Goal: Task Accomplishment & Management: Manage account settings

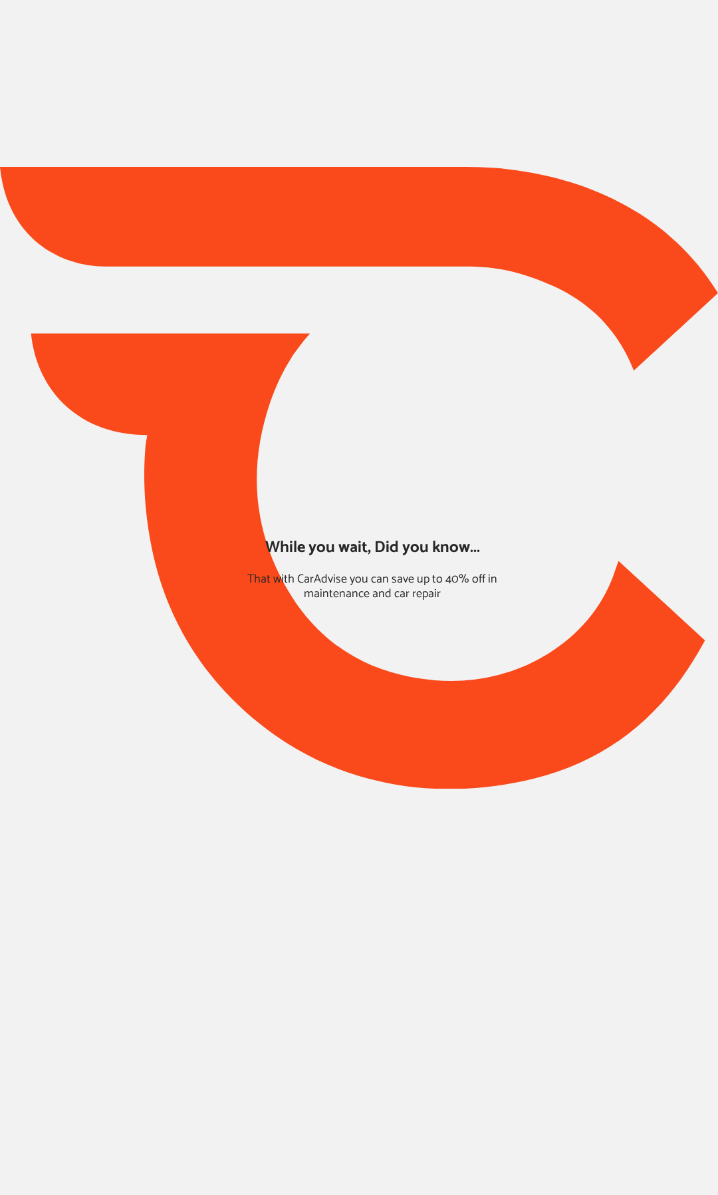
type input "*****"
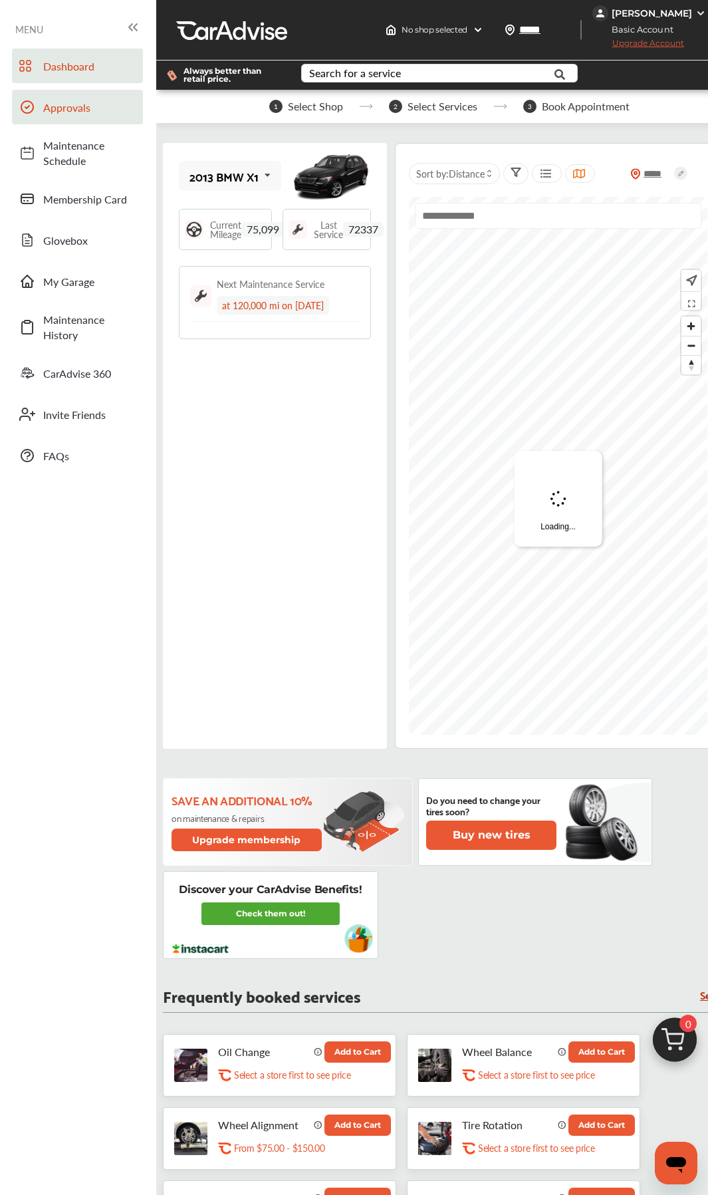
click at [67, 108] on span "Approvals" at bounding box center [89, 107] width 93 height 15
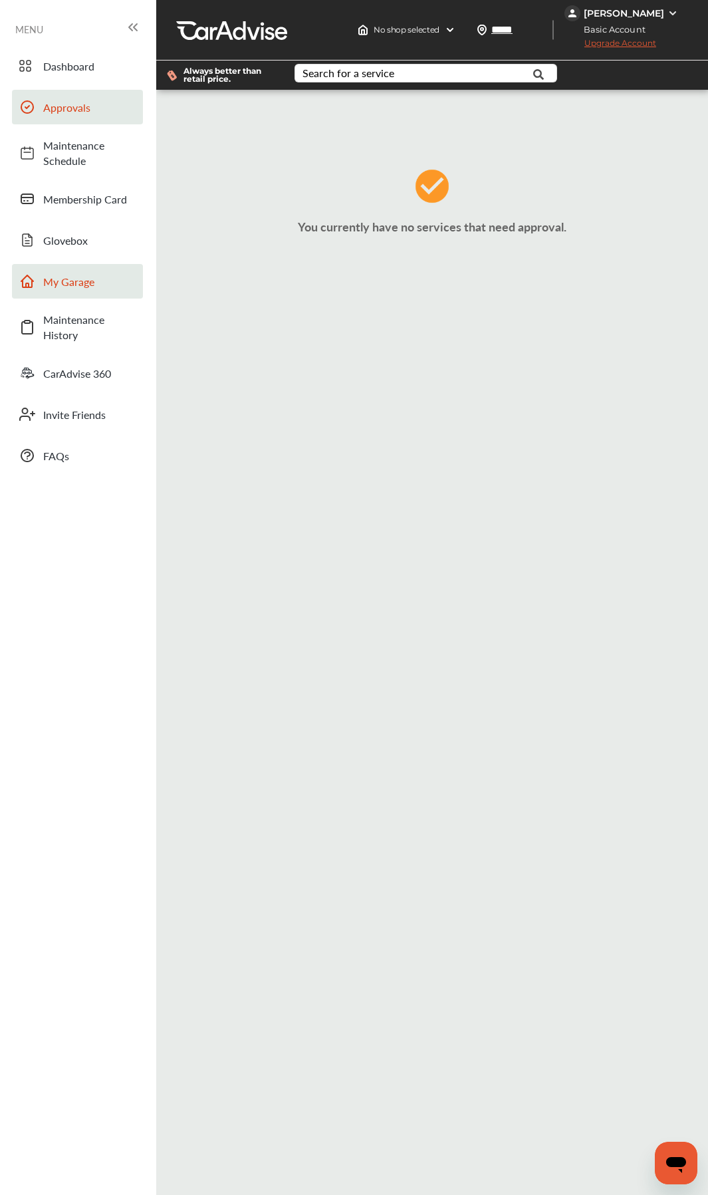
click at [70, 281] on span "My Garage" at bounding box center [89, 281] width 93 height 15
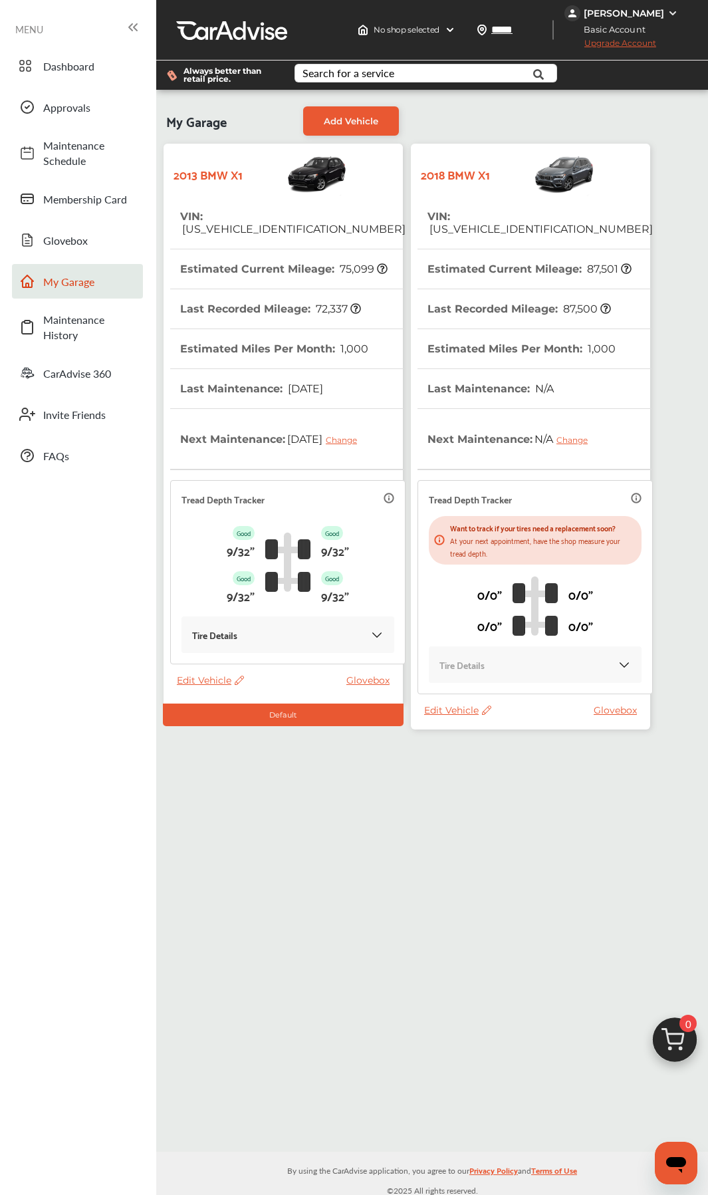
click at [494, 353] on th "Estimated Miles Per Month : 1,000" at bounding box center [522, 348] width 188 height 39
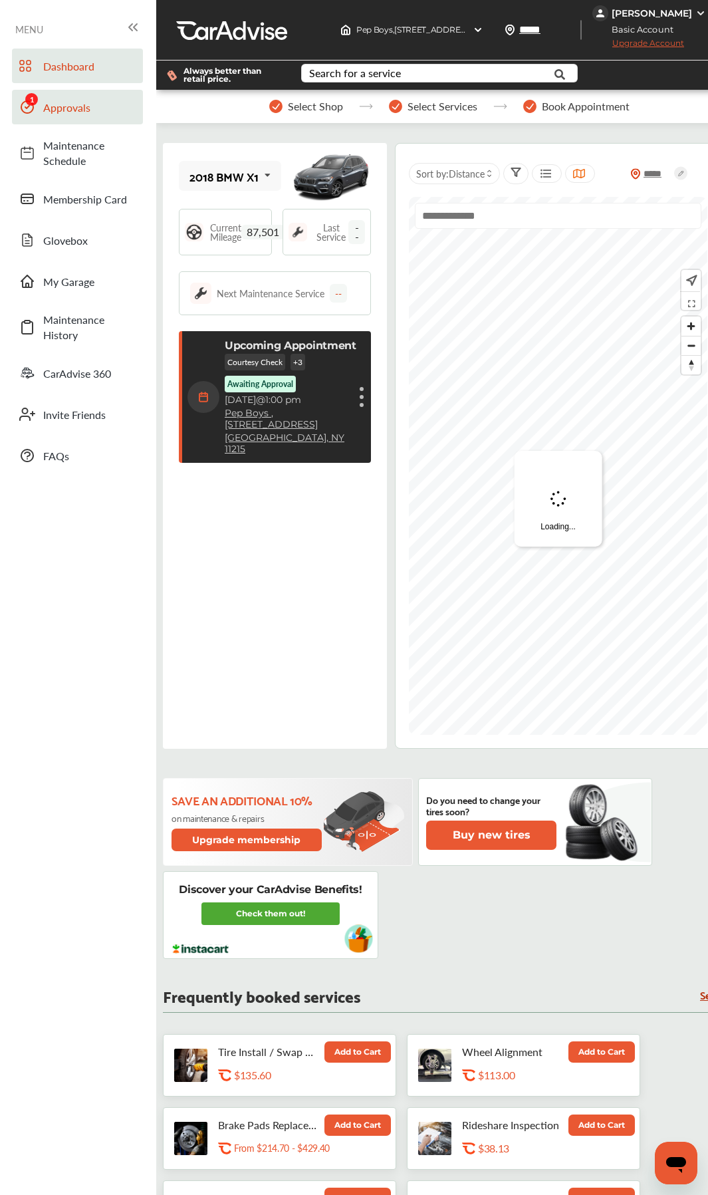
click at [75, 111] on span "Approvals" at bounding box center [89, 107] width 93 height 15
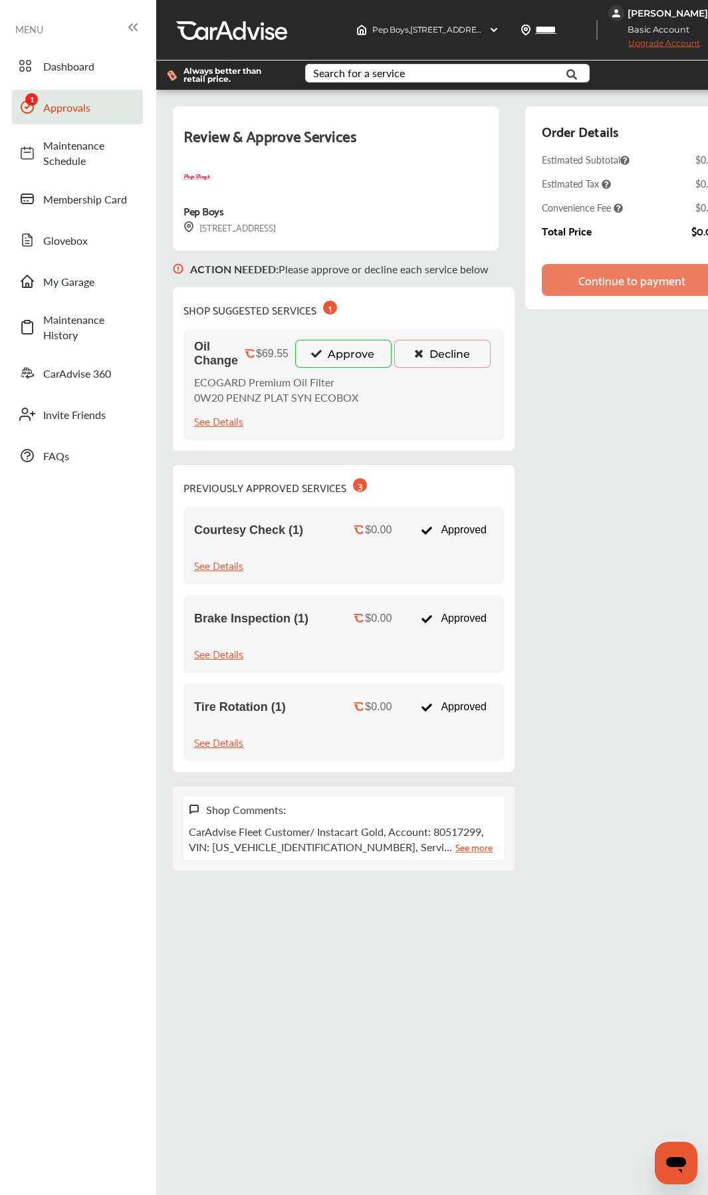
click at [436, 368] on div "Oil Change $69.55 Approve Decline ECOGARD Premium Oil Filter 0W20 PENNZ PLAT SY…" at bounding box center [344, 384] width 321 height 111
click at [436, 361] on button "Decline" at bounding box center [442, 354] width 96 height 28
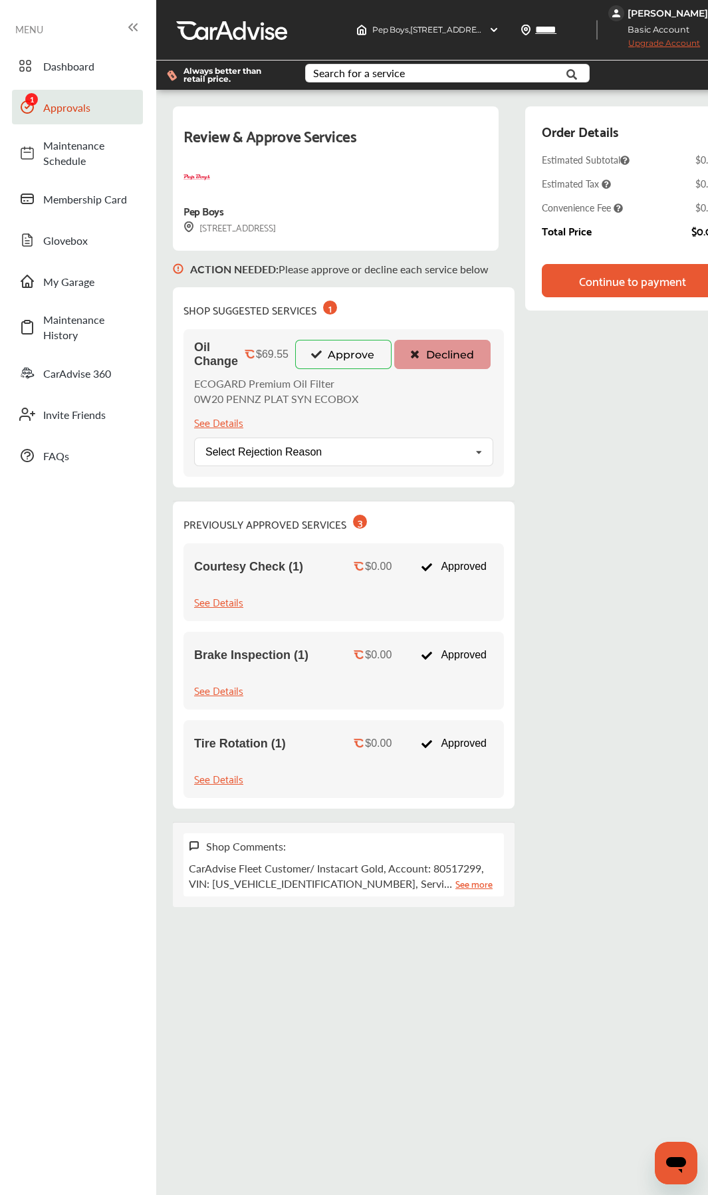
click at [585, 276] on div "Continue to payment" at bounding box center [632, 280] width 107 height 13
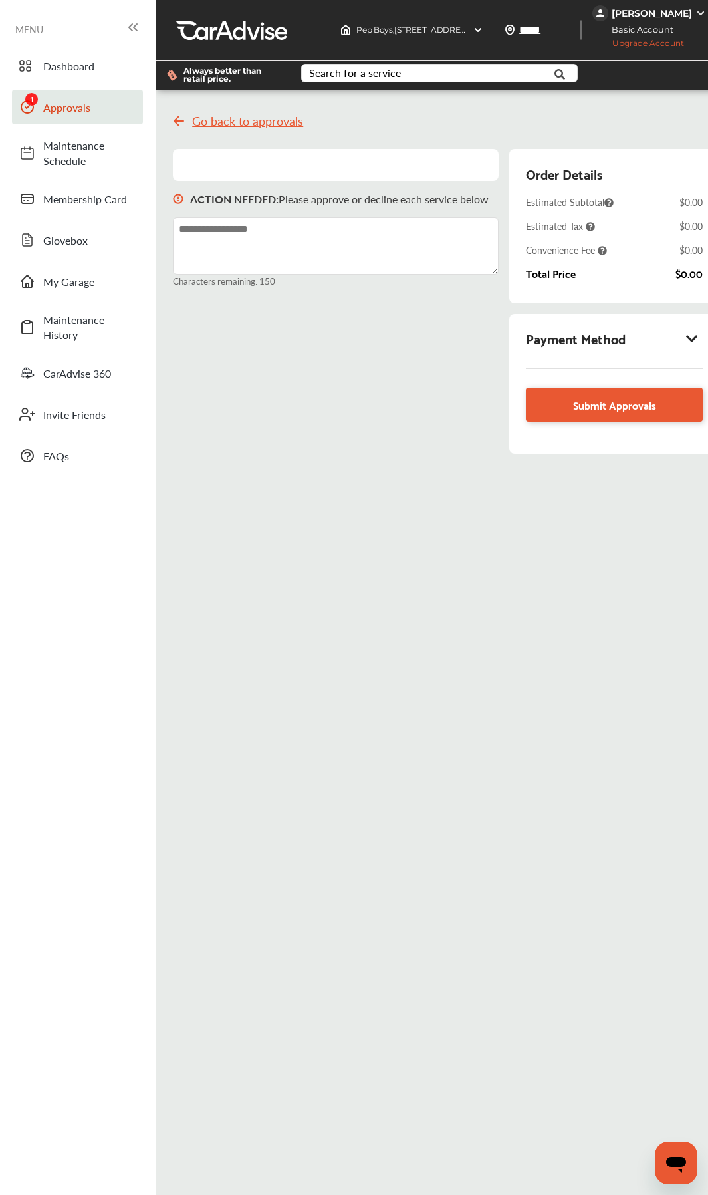
click at [176, 122] on img at bounding box center [179, 121] width 16 height 16
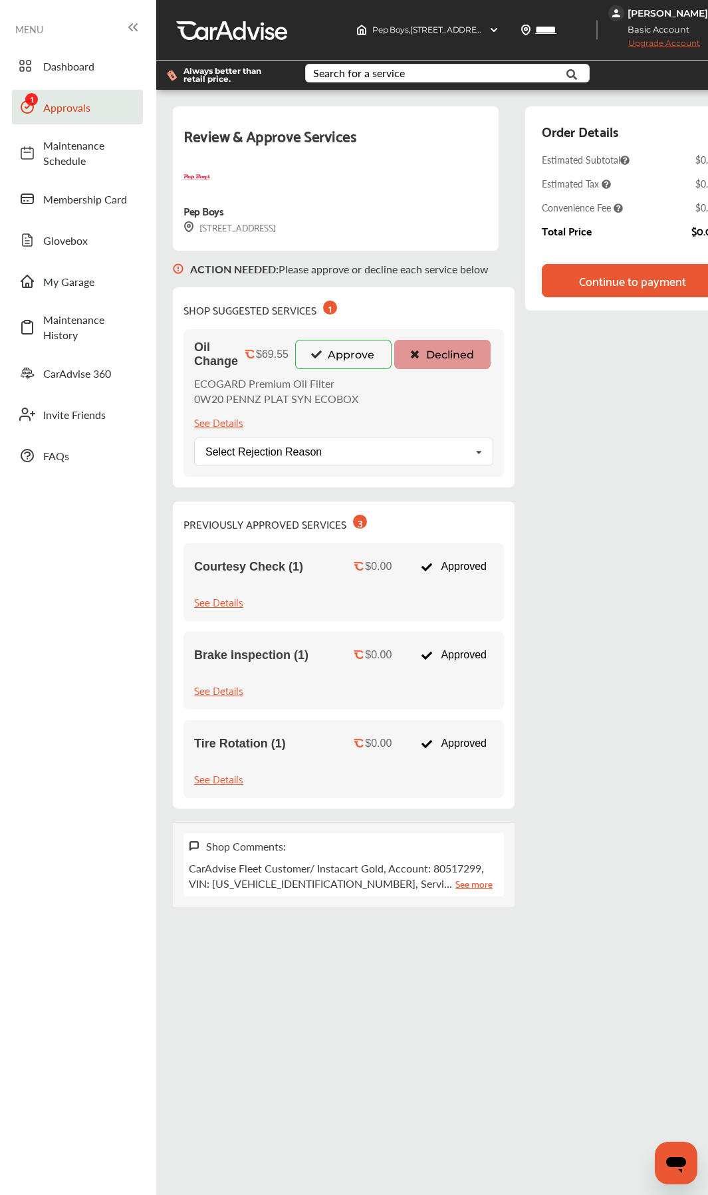
click at [600, 286] on div "Continue to payment" at bounding box center [632, 280] width 107 height 13
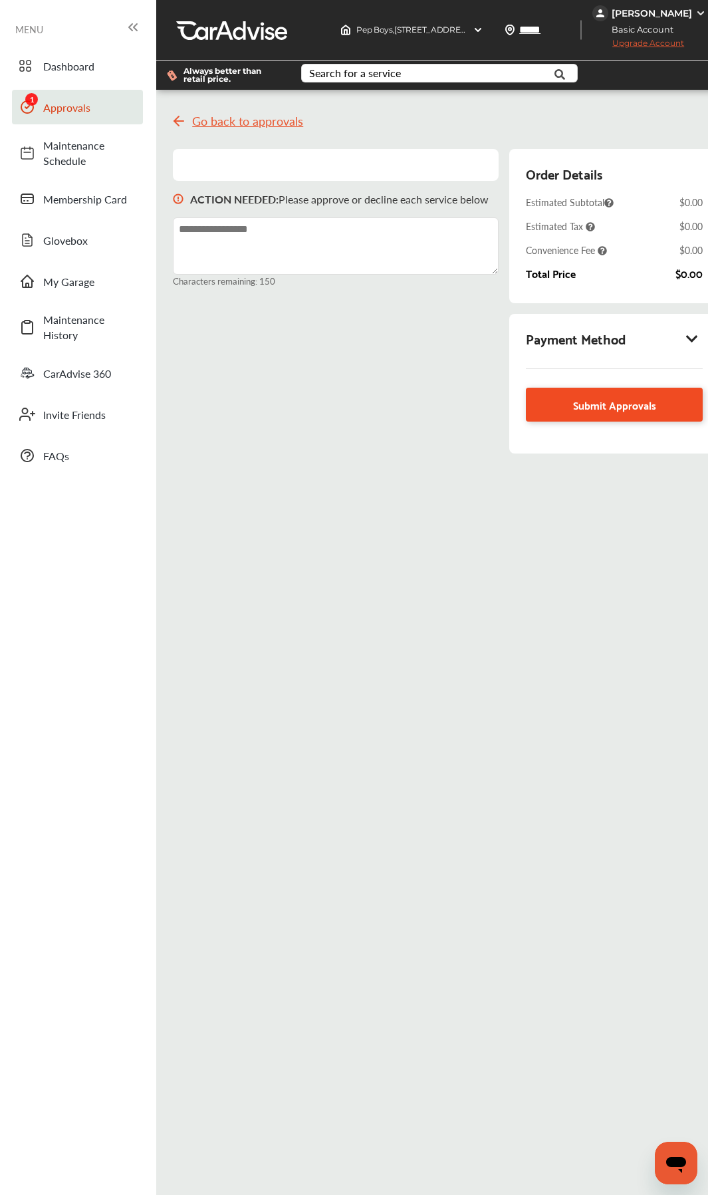
click at [555, 410] on link "Submit Approvals" at bounding box center [614, 405] width 177 height 34
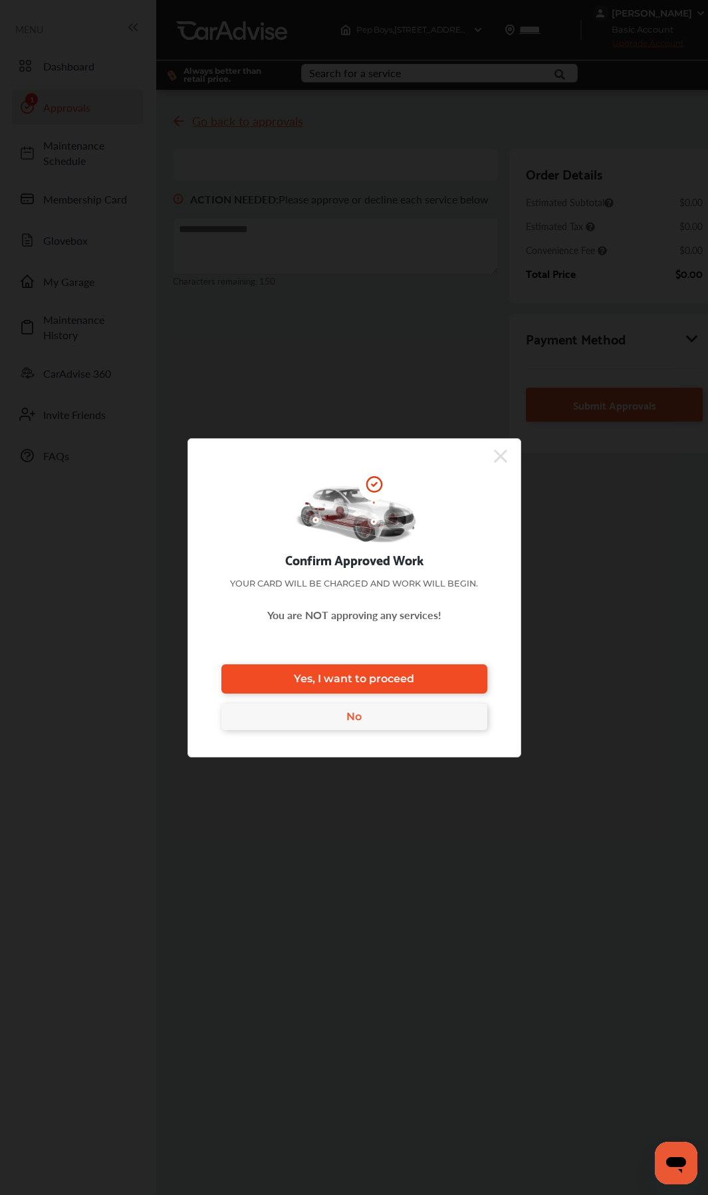
click at [380, 692] on link "Yes, I want to proceed" at bounding box center [355, 679] width 266 height 29
